Goal: Task Accomplishment & Management: Manage account settings

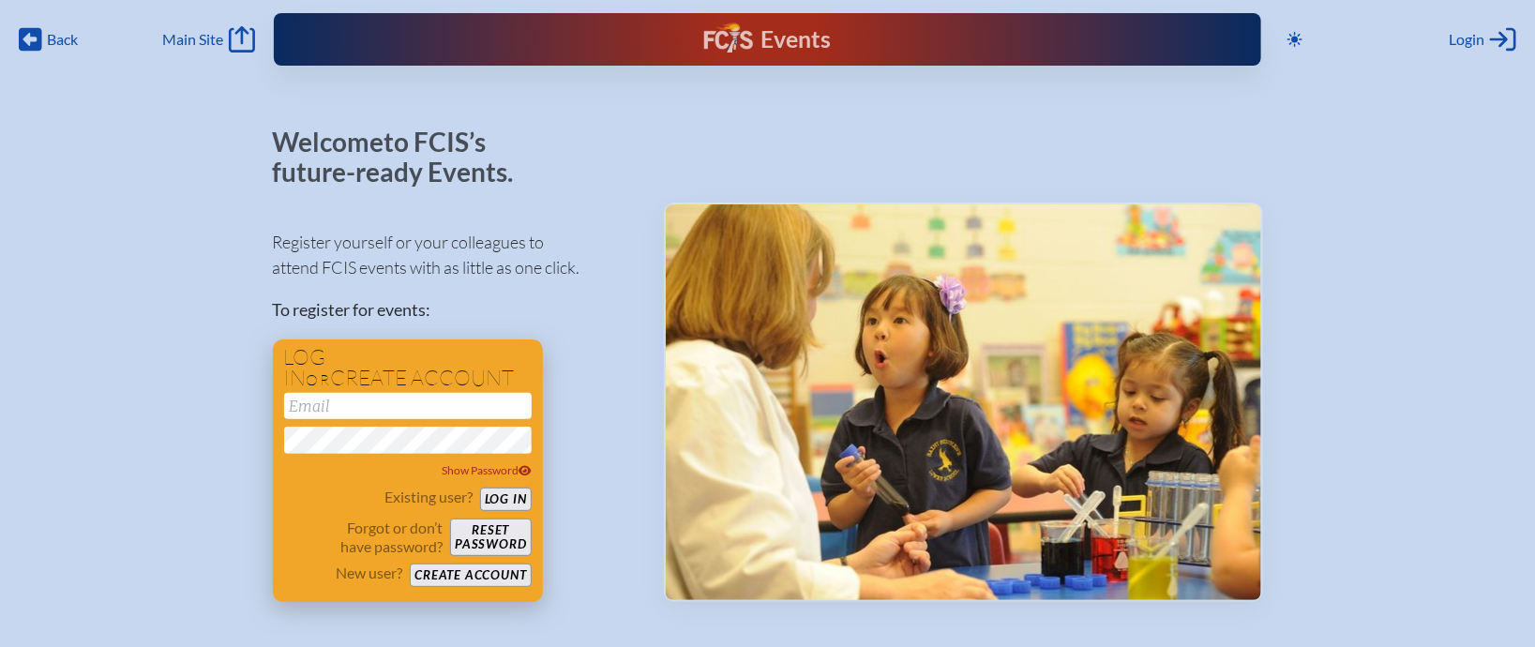
type input "[EMAIL_ADDRESS][DOMAIN_NAME]"
click at [508, 504] on button "Log in" at bounding box center [506, 499] width 52 height 23
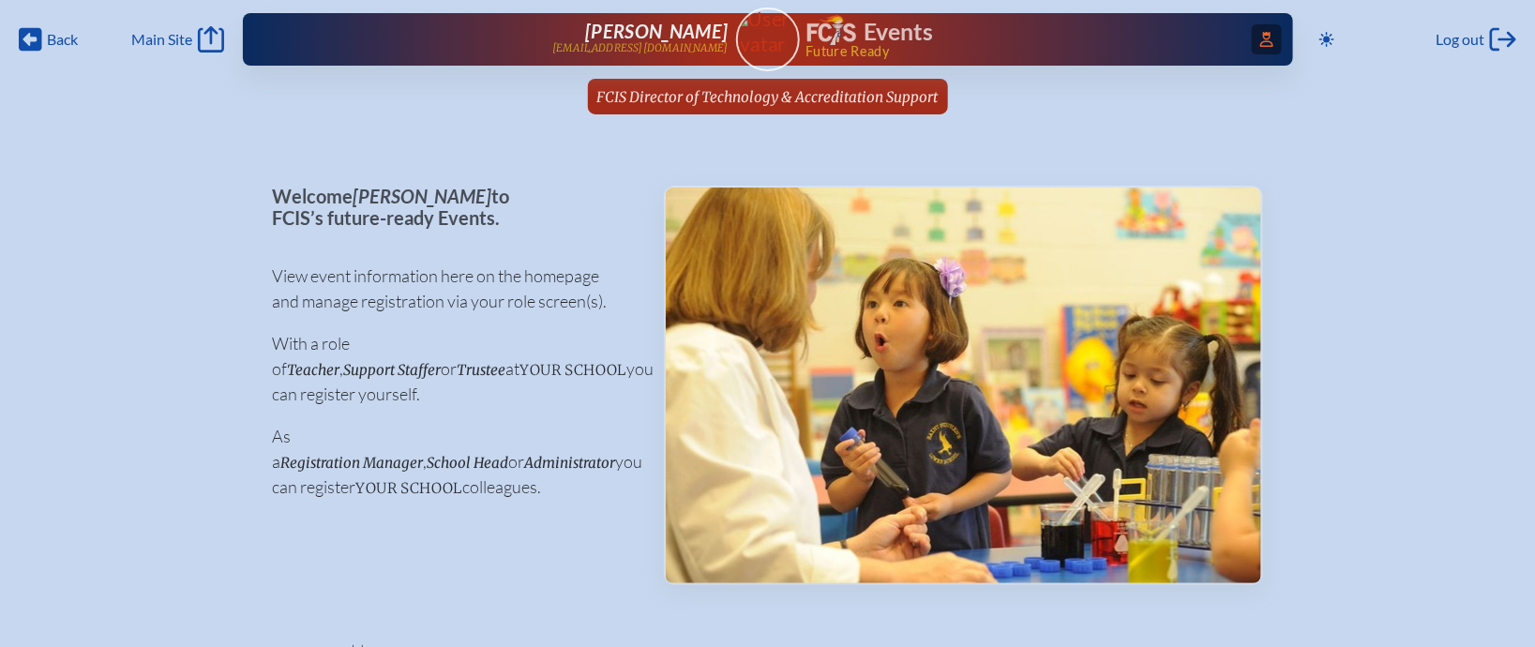
click at [1267, 44] on icon "Access Users..." at bounding box center [1267, 39] width 13 height 15
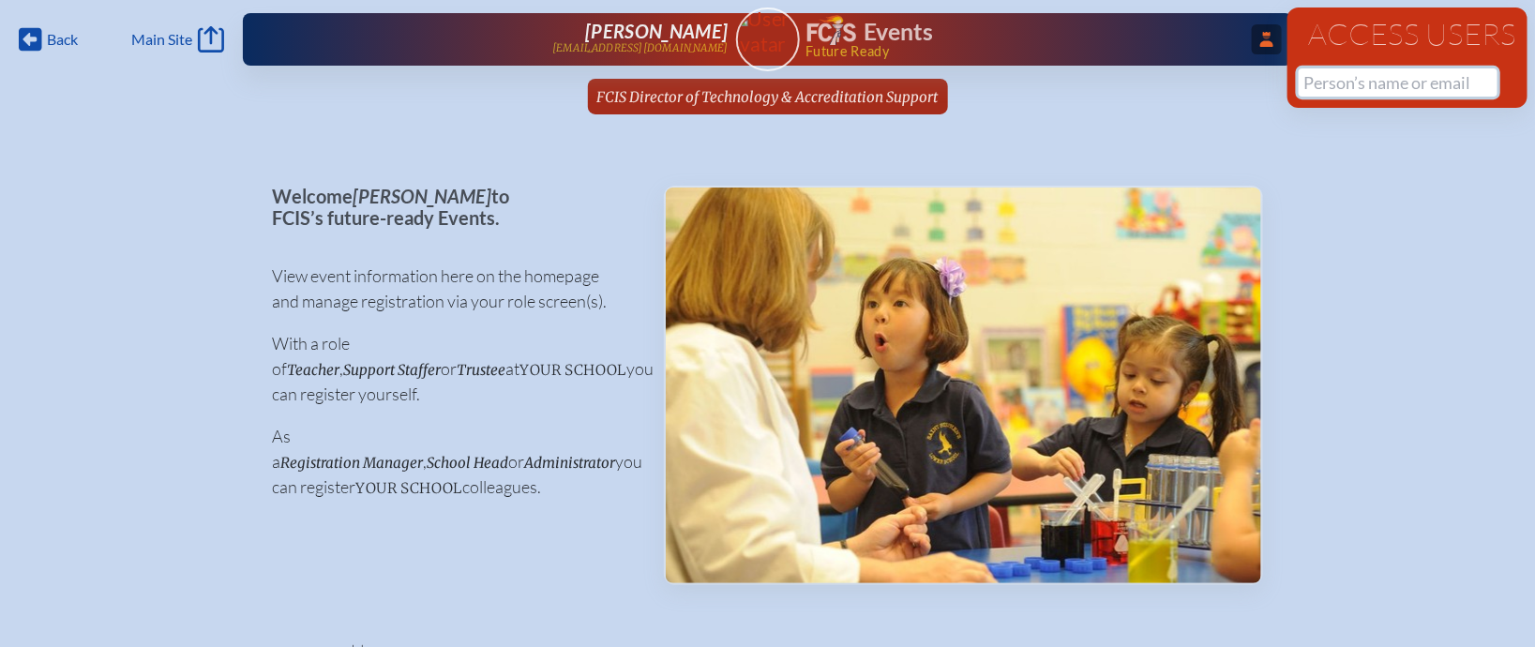
click at [1324, 81] on input "text" at bounding box center [1398, 82] width 199 height 28
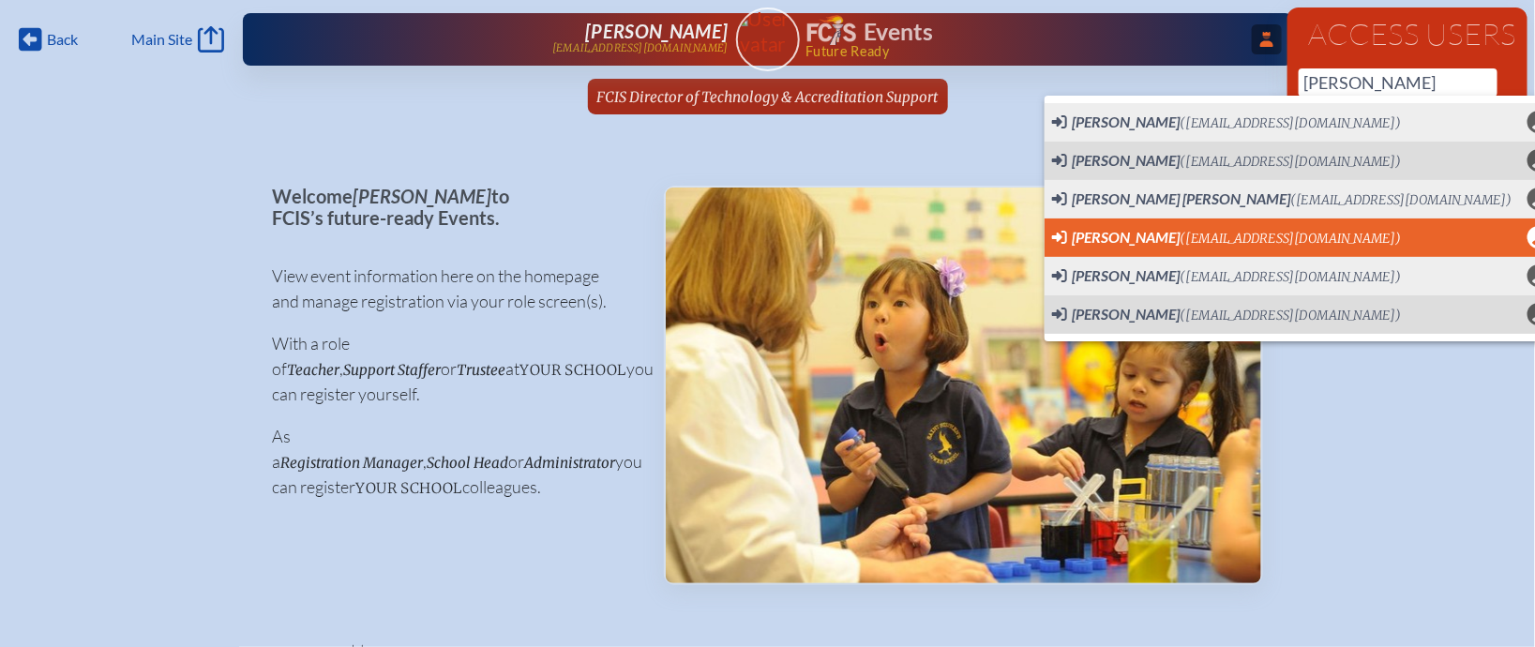
click at [1309, 247] on span "Teri Alderman (talderman@rpds.com) User Profile" at bounding box center [1301, 237] width 498 height 23
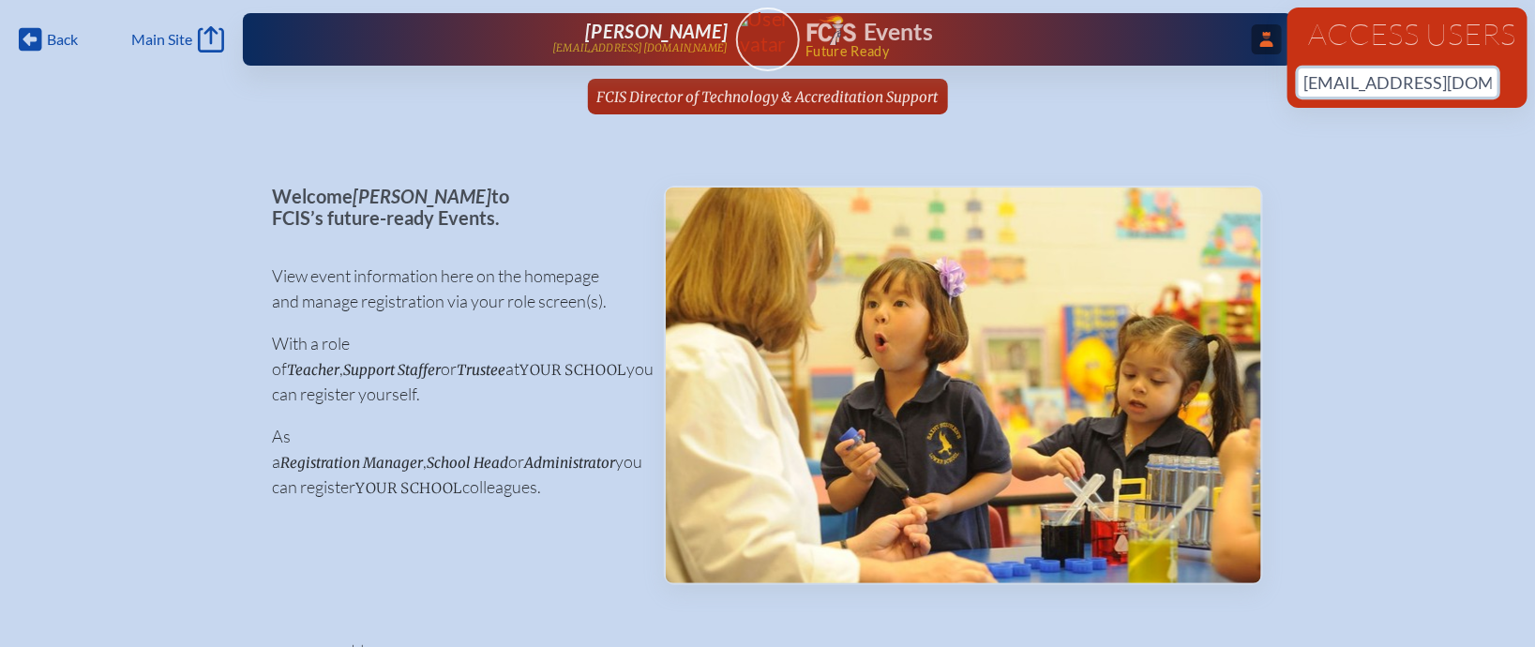
click at [1465, 79] on input "[EMAIL_ADDRESS][DOMAIN_NAME]" at bounding box center [1398, 82] width 199 height 28
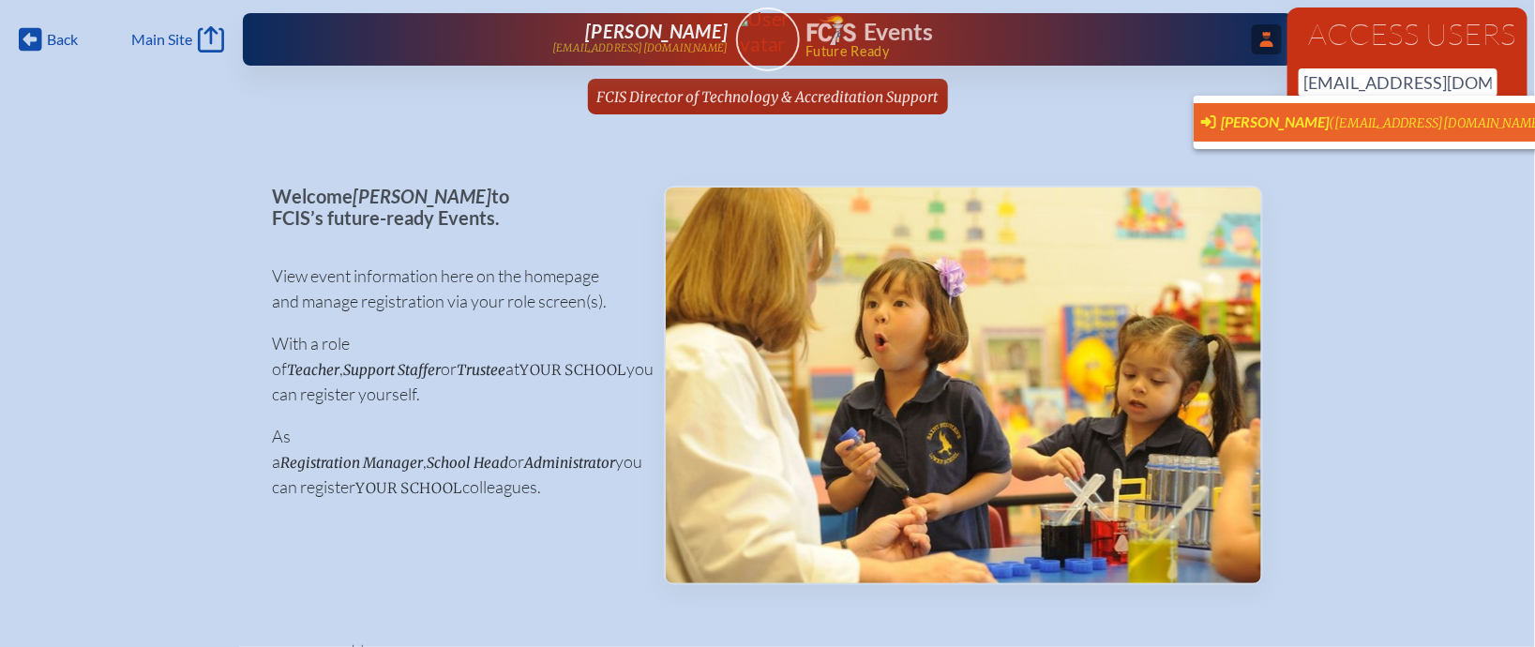
click at [1392, 117] on span "(talderman@rpds.com)" at bounding box center [1440, 123] width 221 height 16
type input "[EMAIL_ADDRESS][DOMAIN_NAME]"
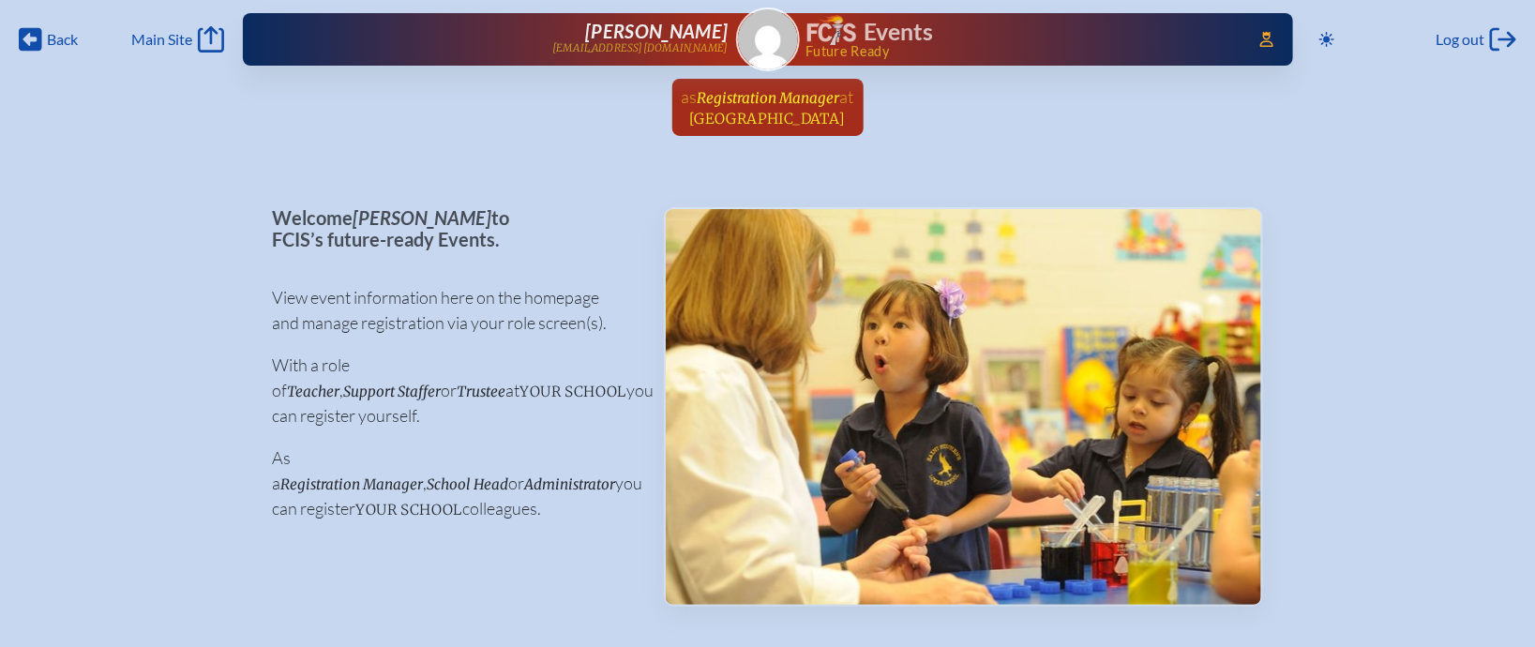
click at [757, 92] on span "Registration Manager" at bounding box center [769, 98] width 143 height 18
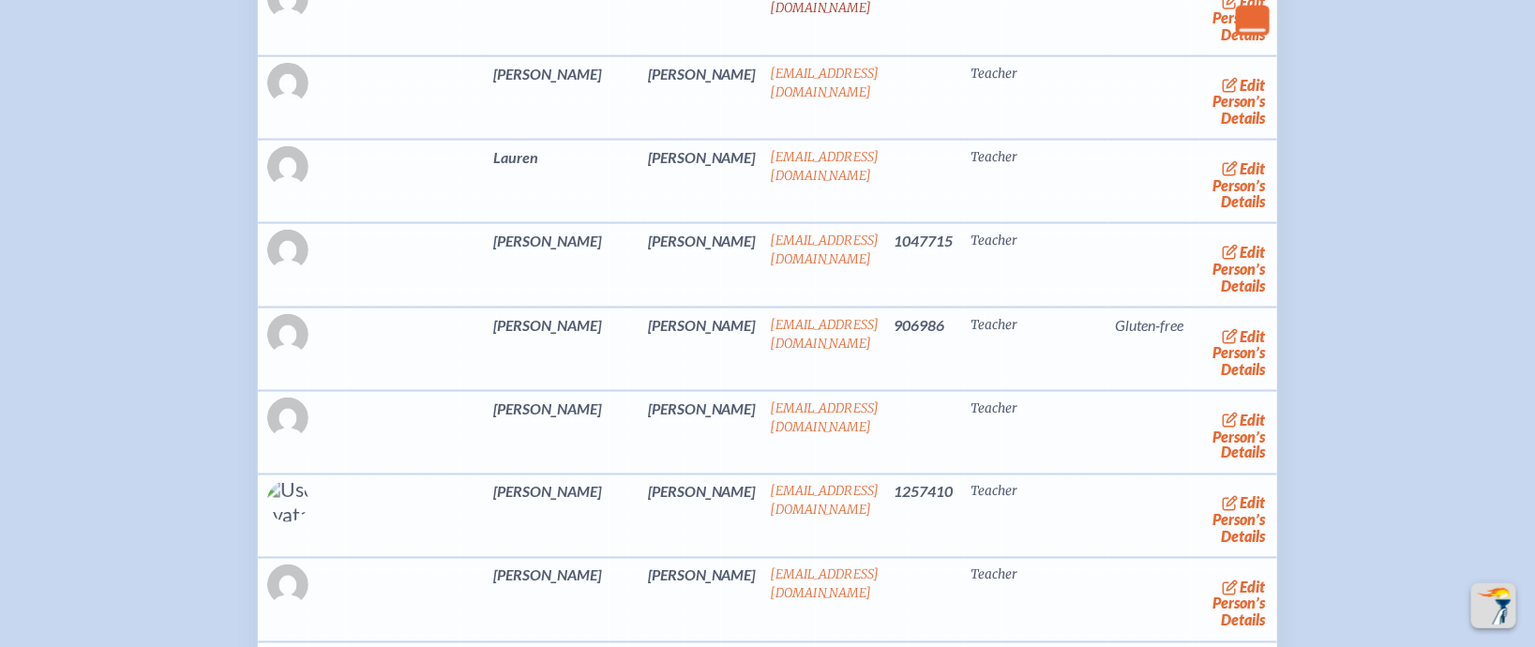
scroll to position [1258, 0]
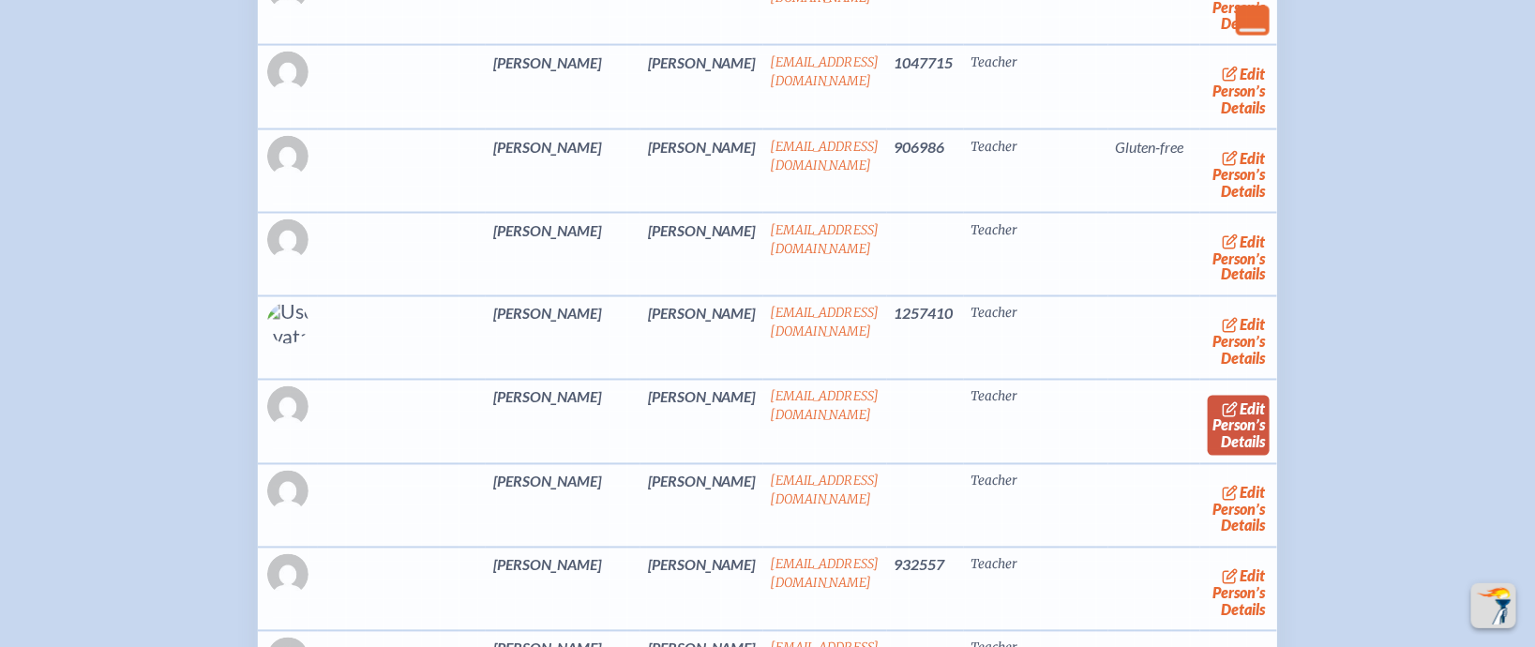
click at [1208, 413] on link "edit Person’s Details" at bounding box center [1239, 425] width 63 height 59
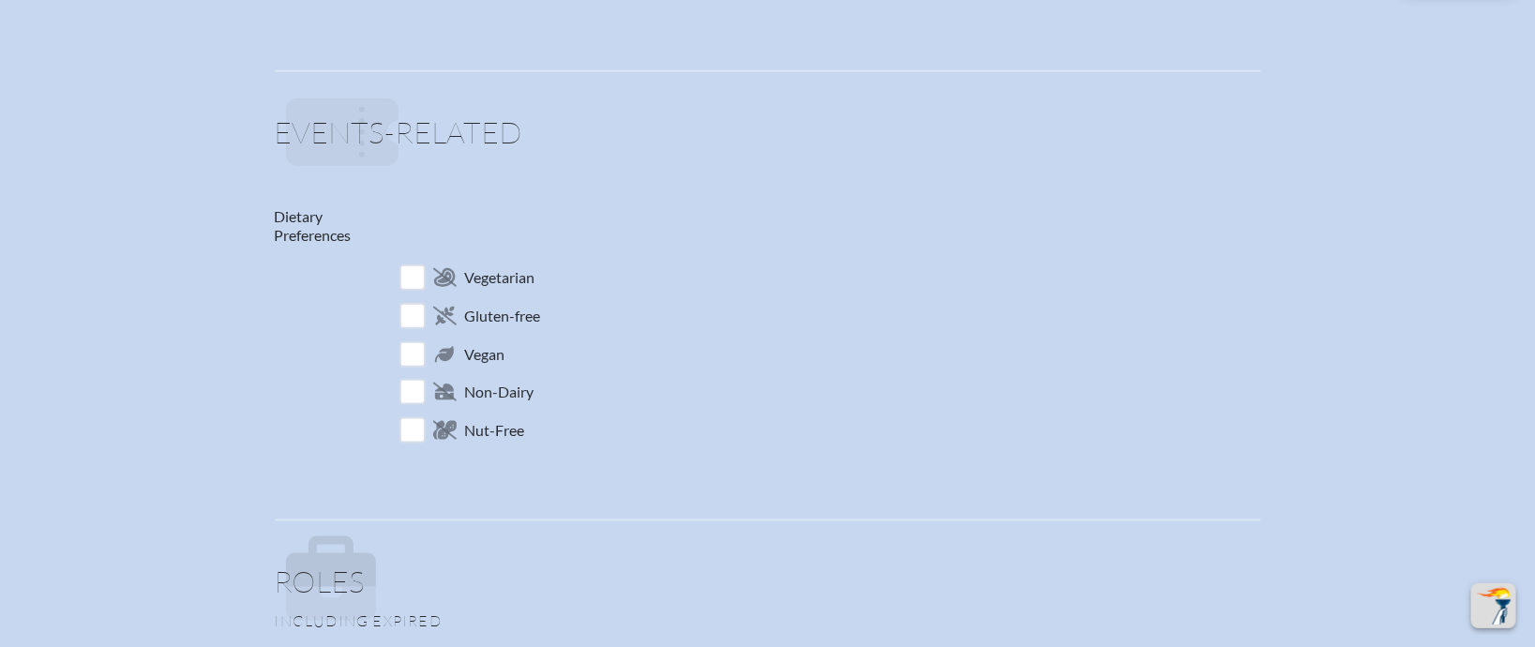
scroll to position [775, 0]
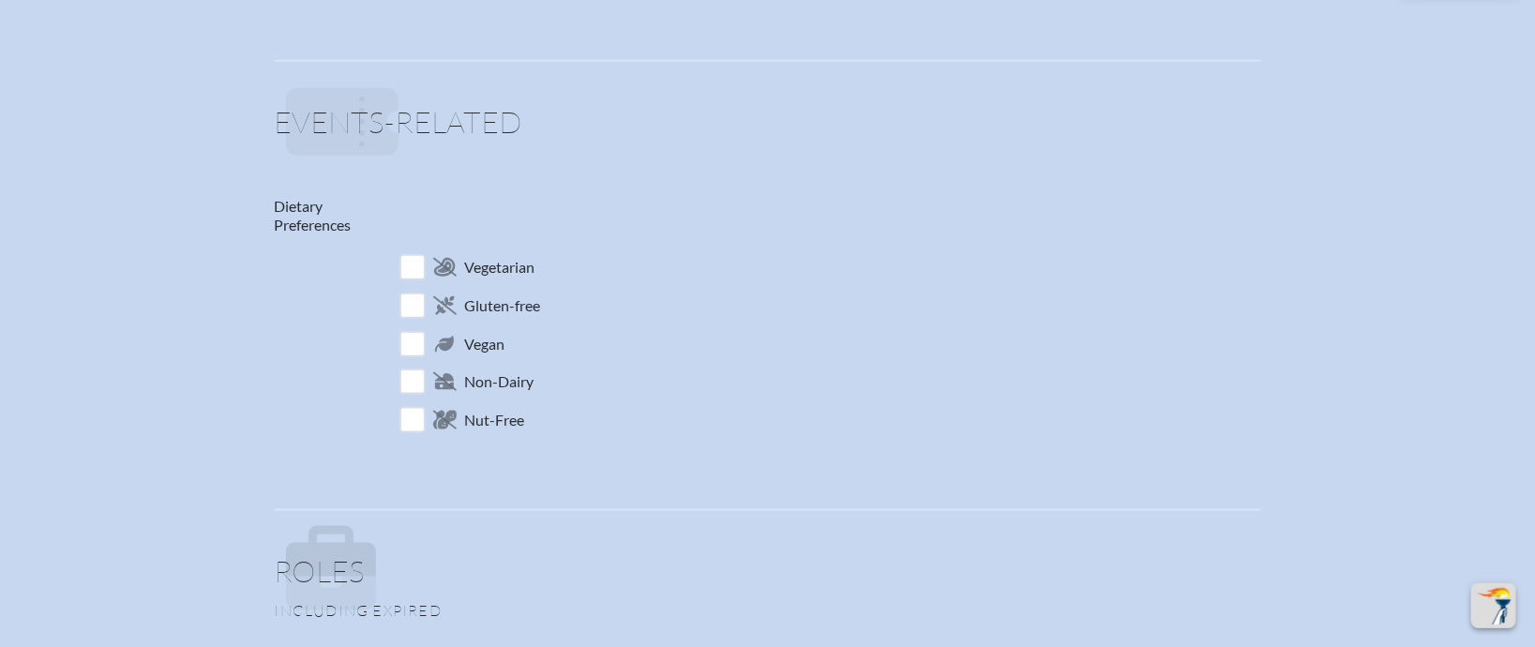
click at [439, 319] on span "Gluten-free" at bounding box center [560, 306] width 330 height 37
click at [416, 302] on input "checkbox" at bounding box center [412, 305] width 33 height 33
checkbox input "true"
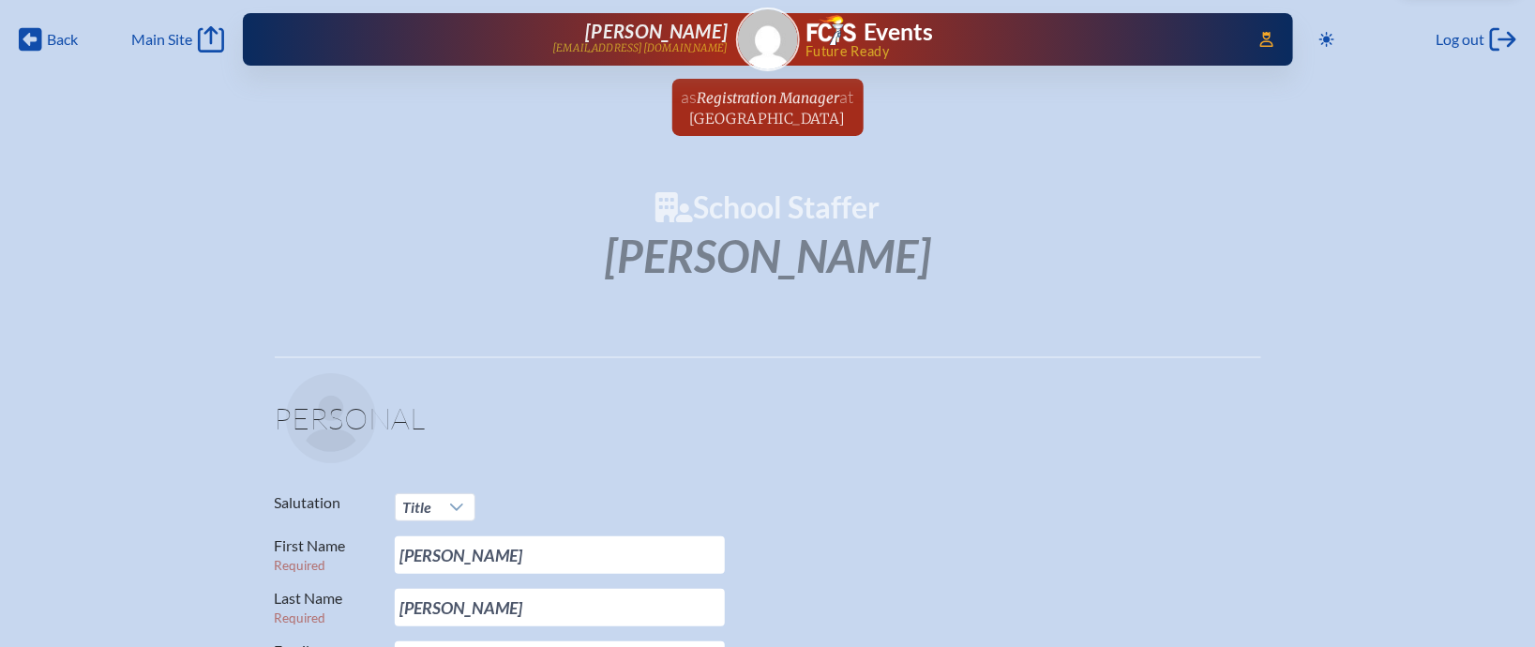
scroll to position [59, 0]
